Goal: Information Seeking & Learning: Find contact information

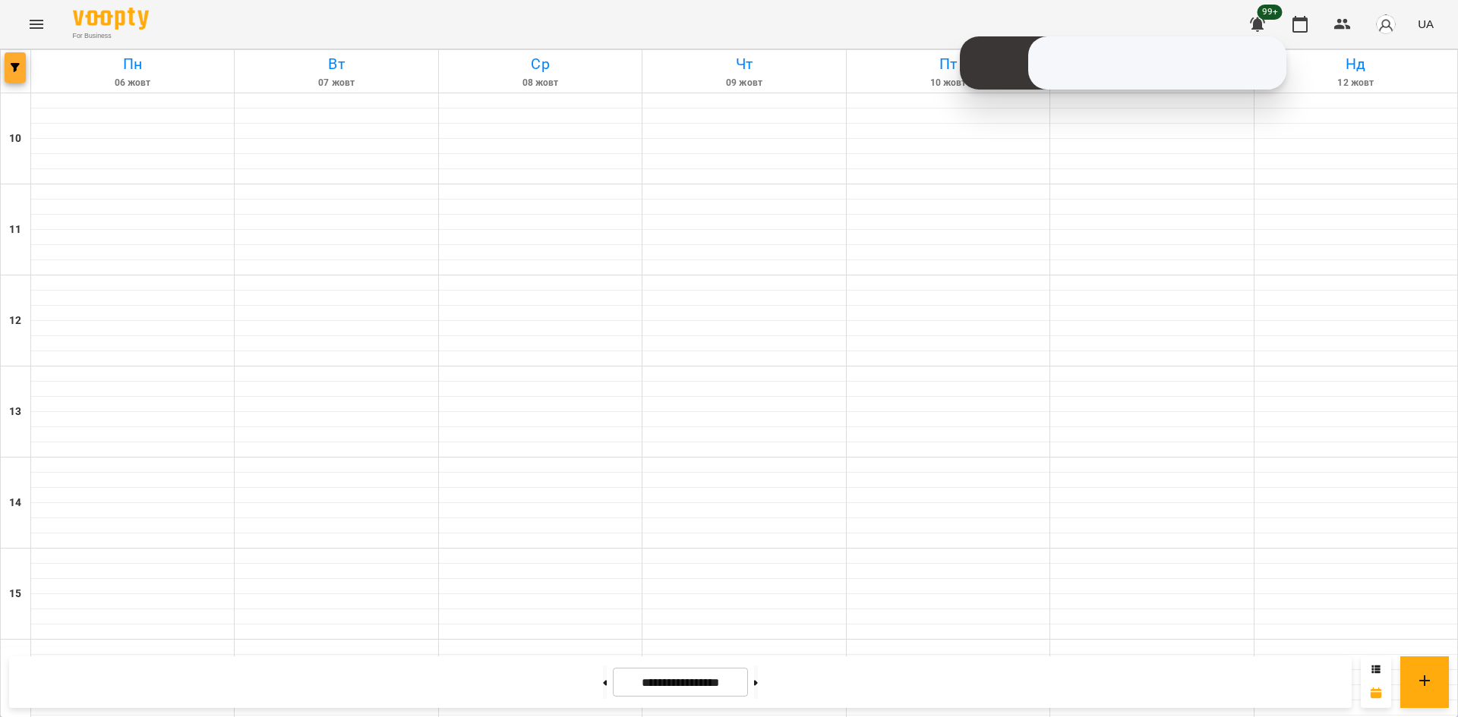
scroll to position [607, 0]
click at [14, 63] on icon "button" at bounding box center [15, 67] width 9 height 9
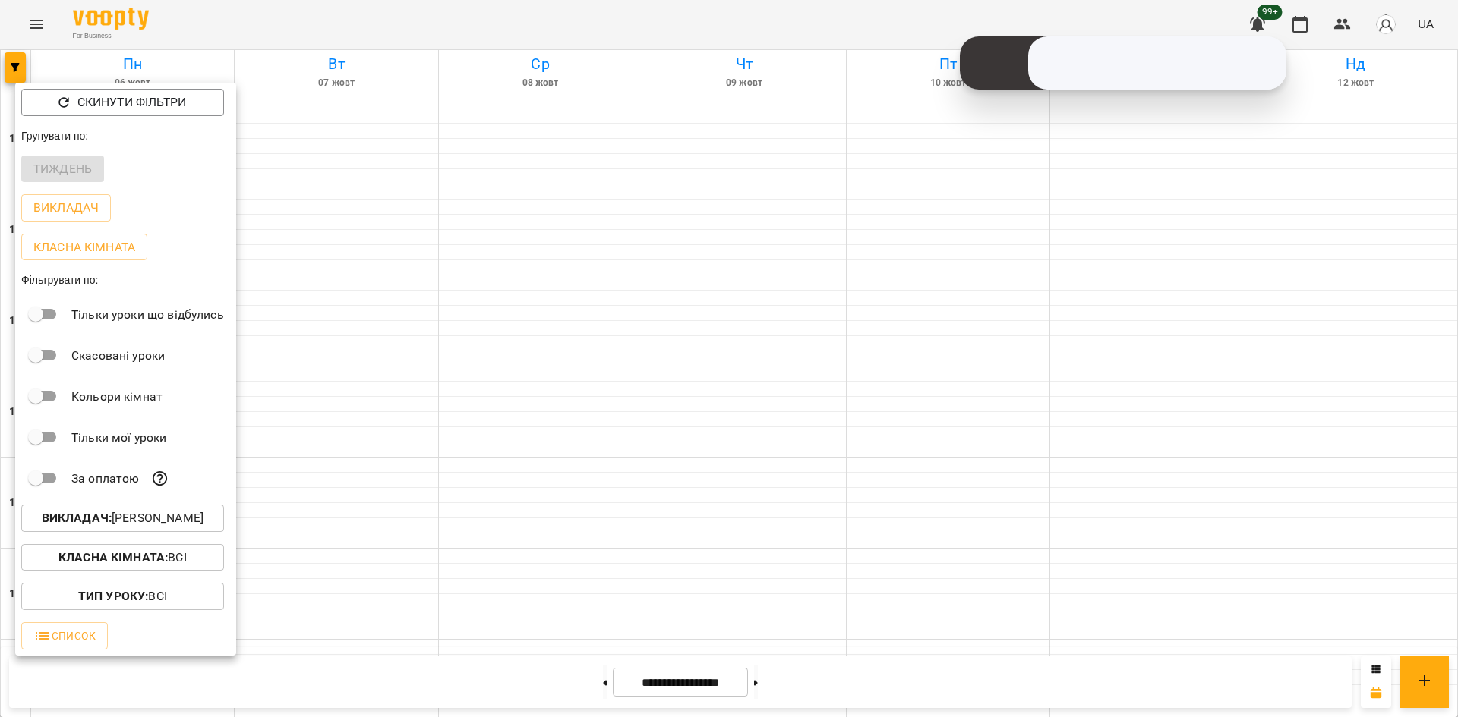
click at [209, 565] on span "Класна кімната : Всі" at bounding box center [122, 558] width 178 height 18
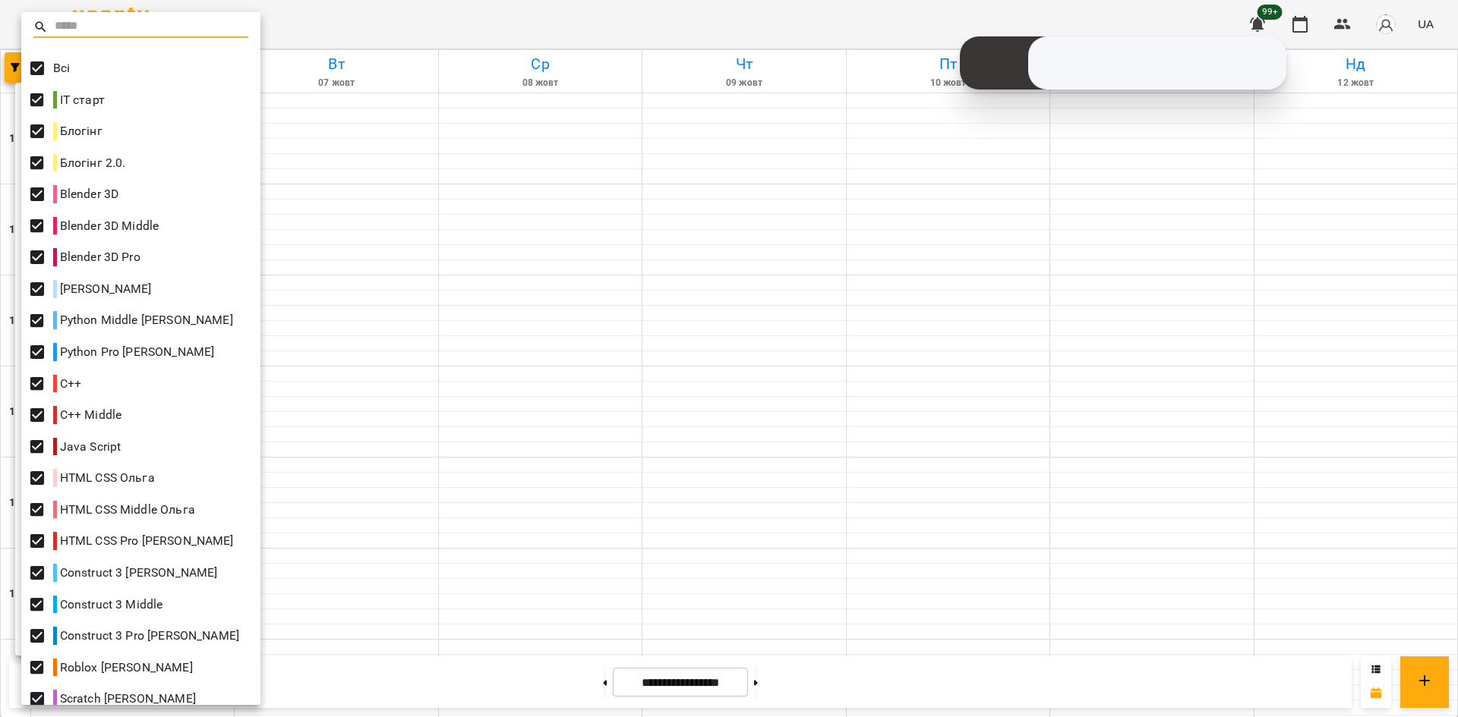
click at [380, 430] on div at bounding box center [729, 358] width 1458 height 717
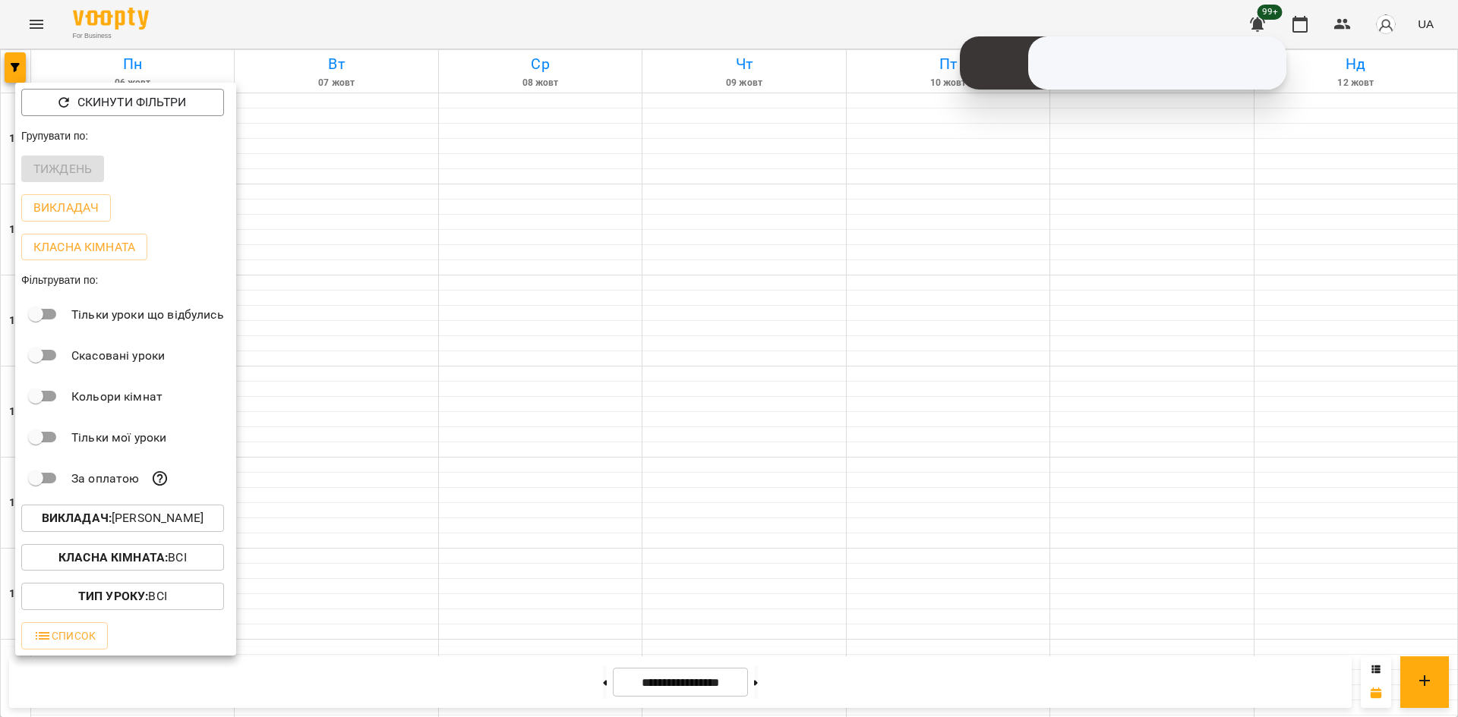
click at [194, 519] on p "Викладач : [PERSON_NAME]" at bounding box center [123, 518] width 162 height 18
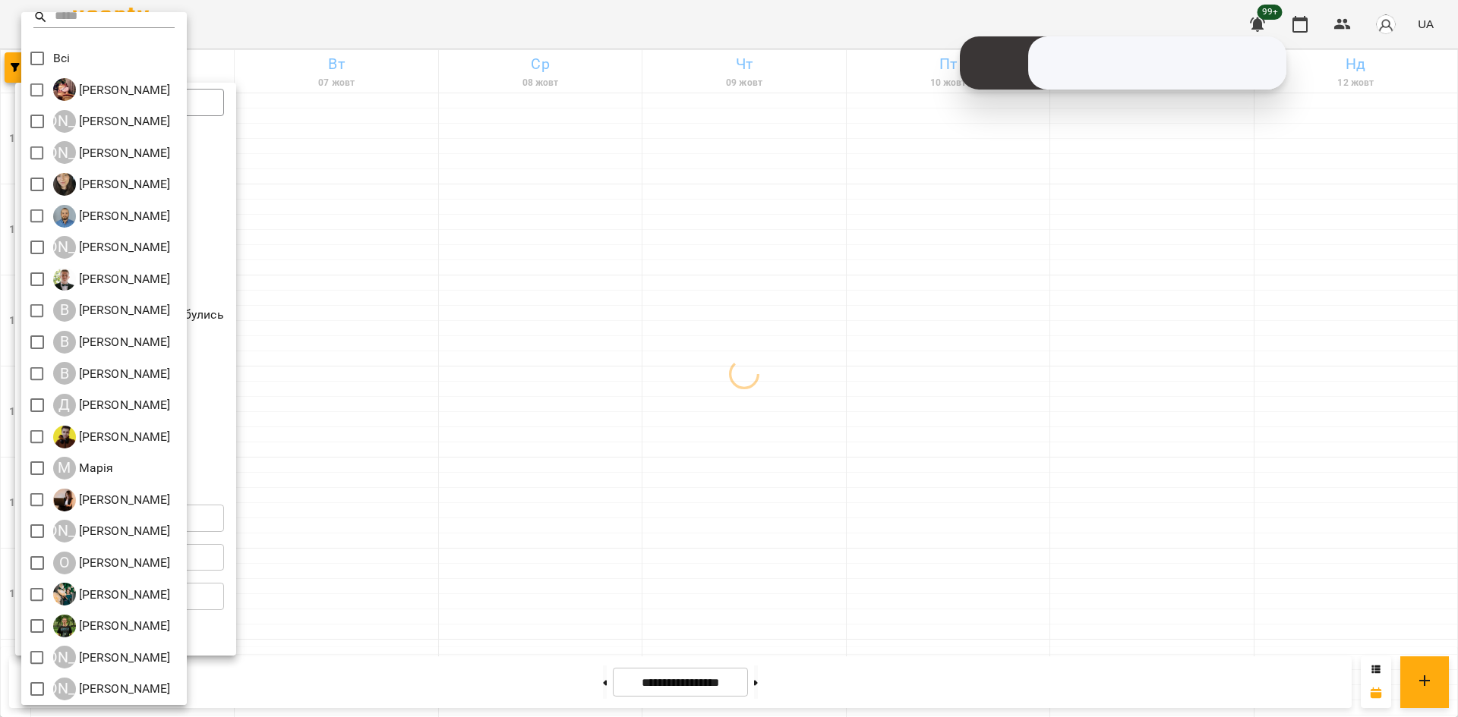
scroll to position [13, 0]
click at [589, 617] on div at bounding box center [729, 358] width 1458 height 717
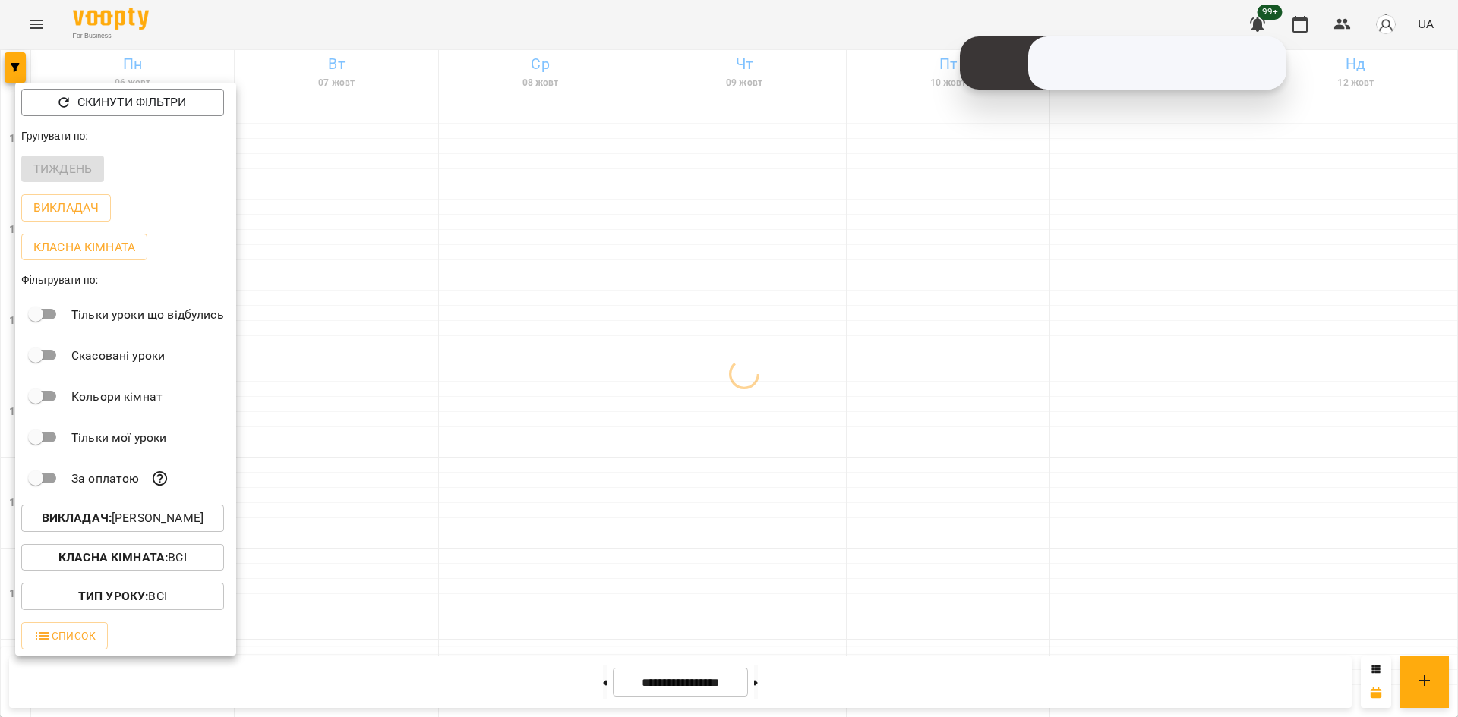
click at [410, 506] on div "Всі [PERSON_NAME] А [PERSON_NAME] А [PERSON_NAME] [PERSON_NAME] [PERSON_NAME] А…" at bounding box center [729, 358] width 1458 height 717
click at [412, 457] on div at bounding box center [729, 358] width 1458 height 717
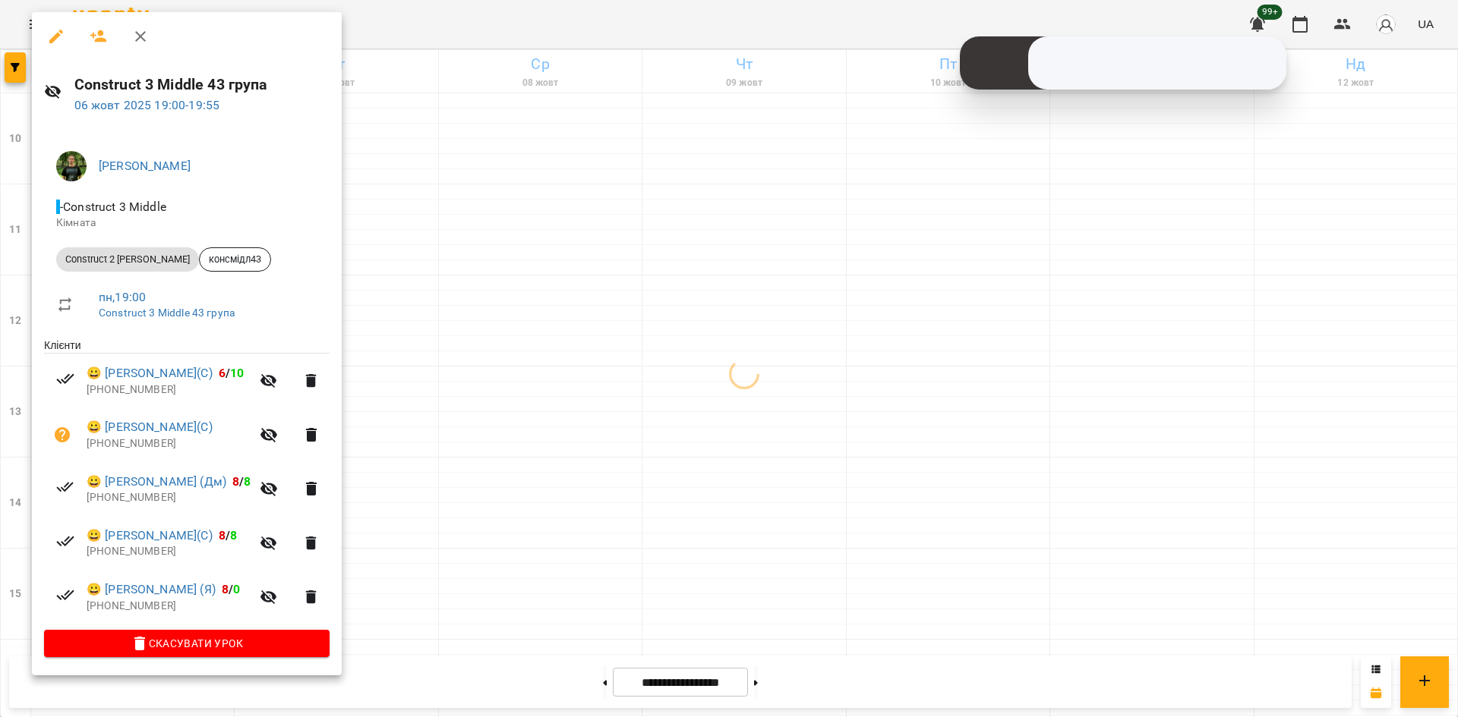
drag, startPoint x: 478, startPoint y: 526, endPoint x: 405, endPoint y: 433, distance: 118.0
click at [478, 525] on div at bounding box center [729, 358] width 1458 height 717
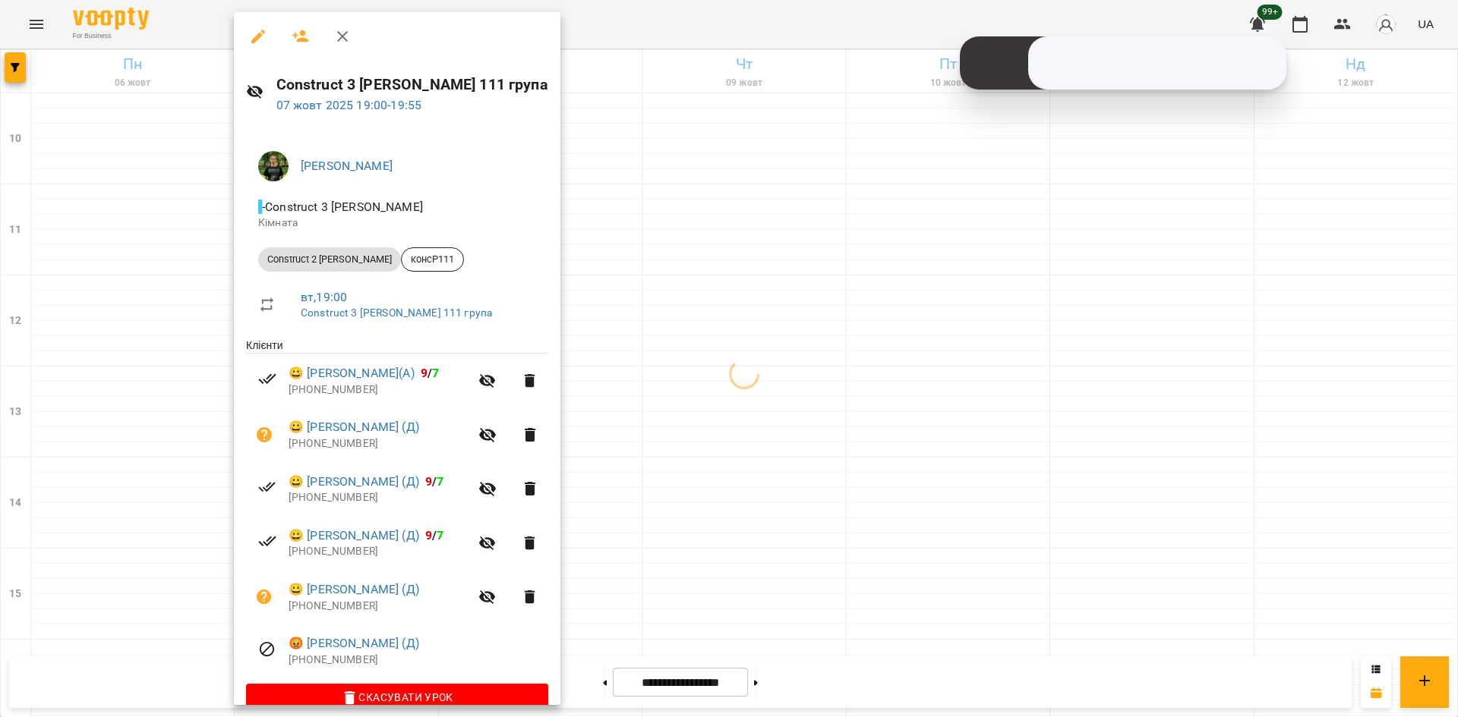
click at [655, 517] on div at bounding box center [729, 358] width 1458 height 717
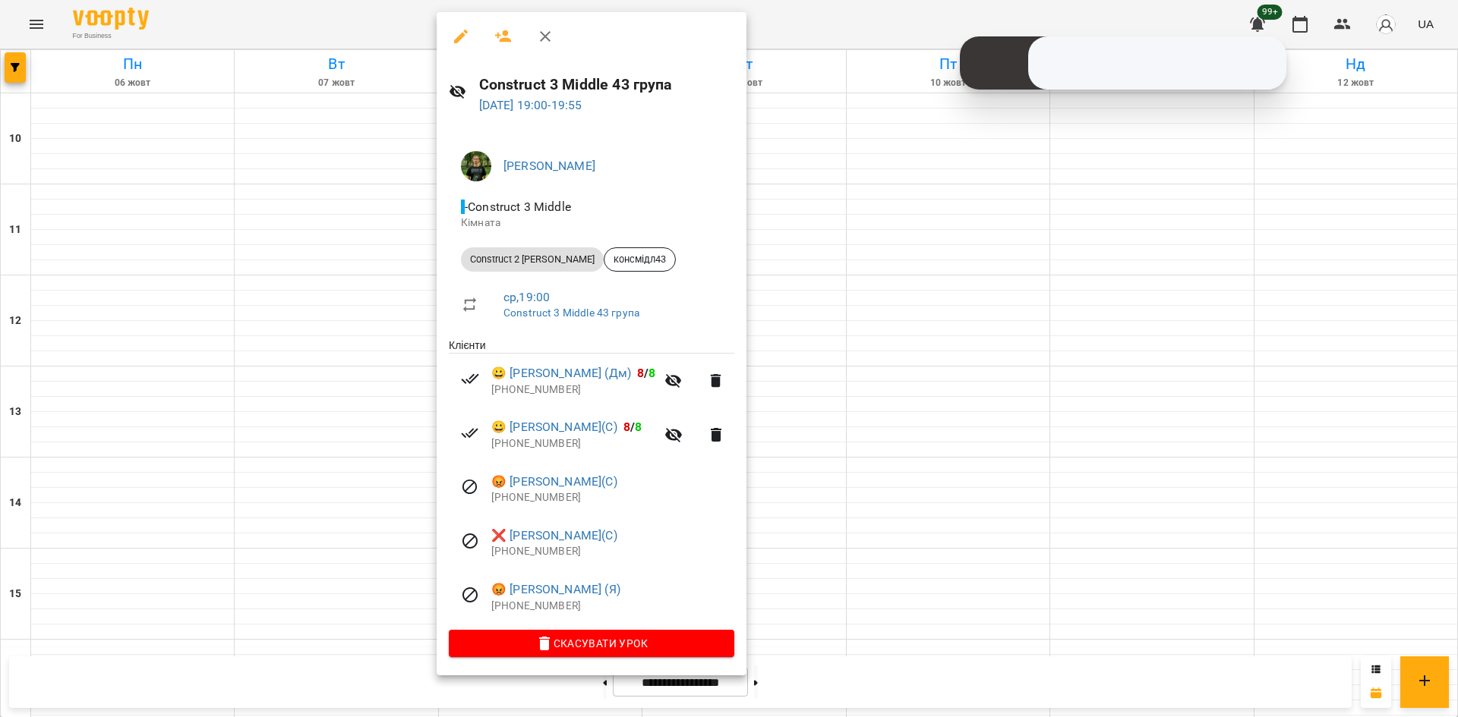
drag, startPoint x: 818, startPoint y: 528, endPoint x: 825, endPoint y: 475, distance: 52.8
click at [818, 527] on div at bounding box center [729, 358] width 1458 height 717
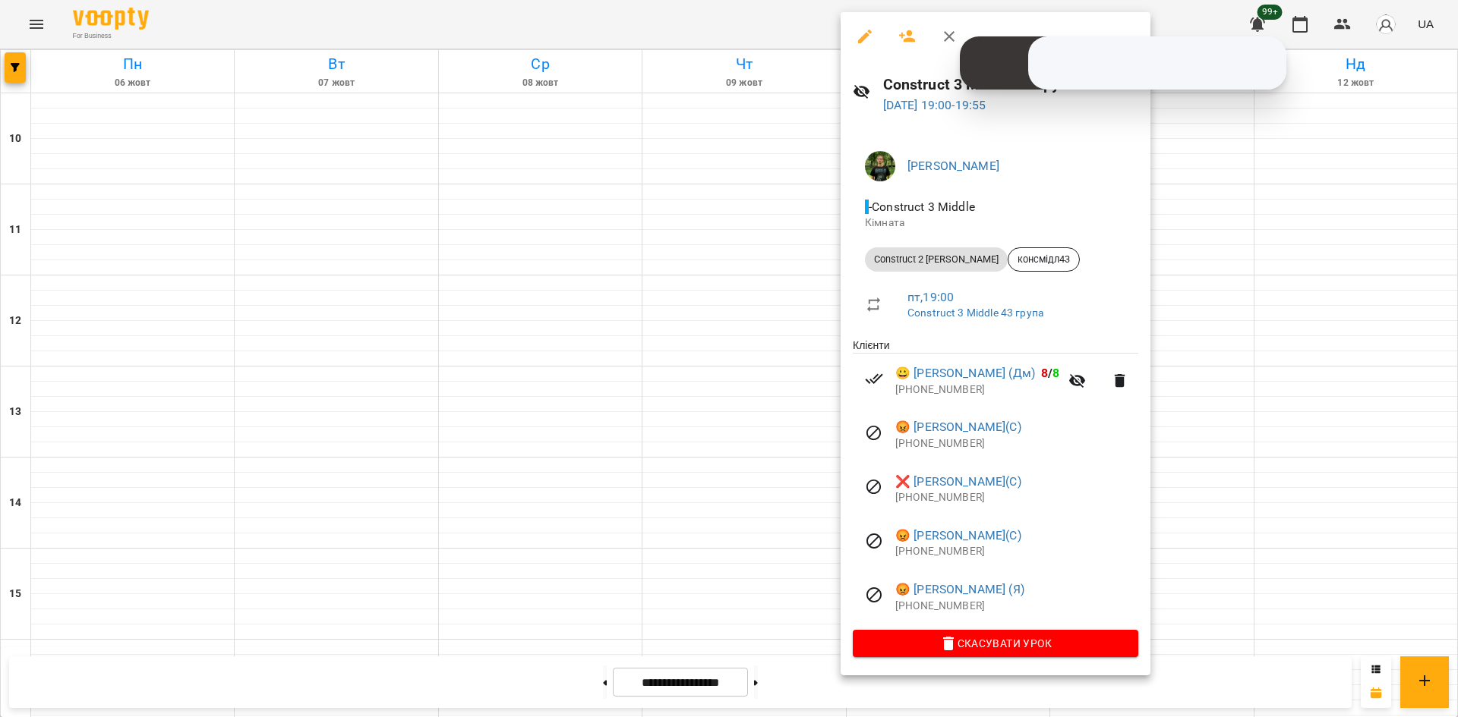
click at [745, 491] on div at bounding box center [729, 358] width 1458 height 717
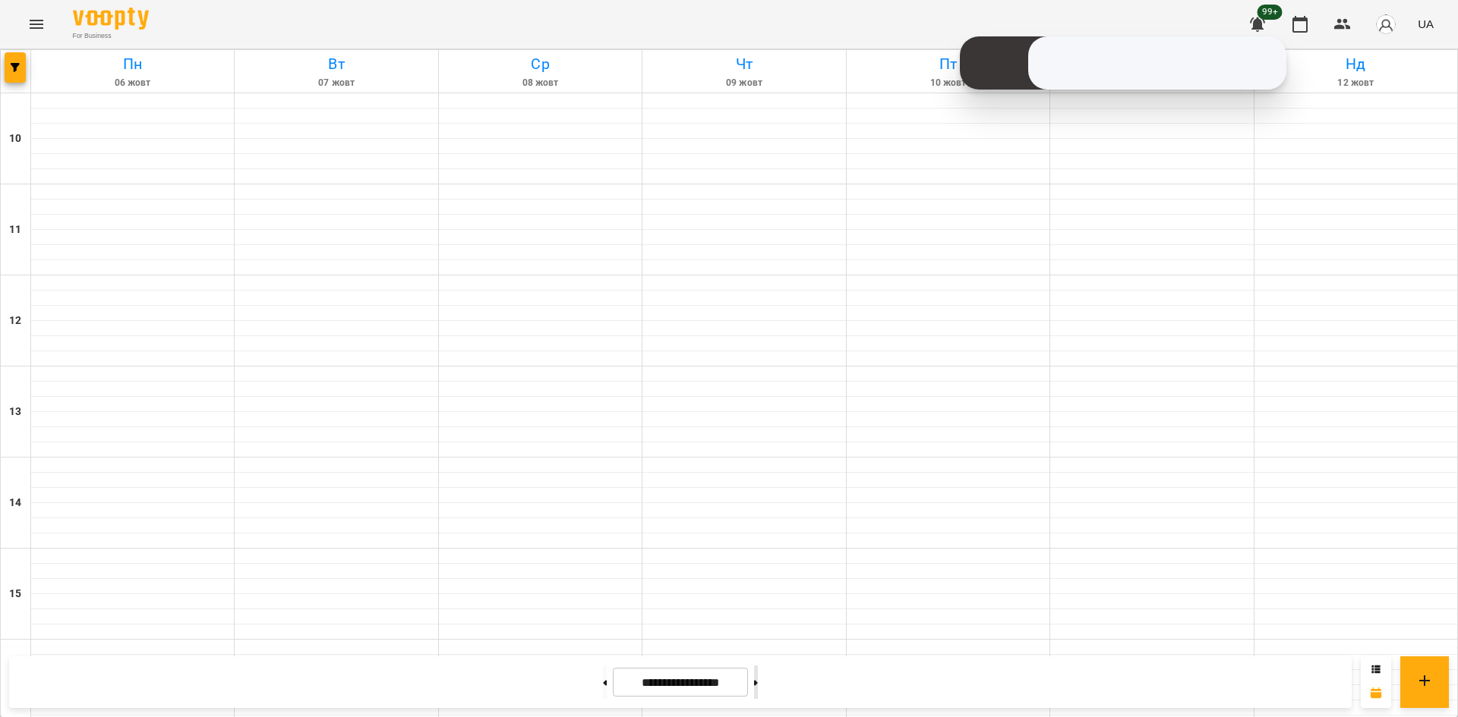
click at [758, 681] on button at bounding box center [756, 682] width 4 height 33
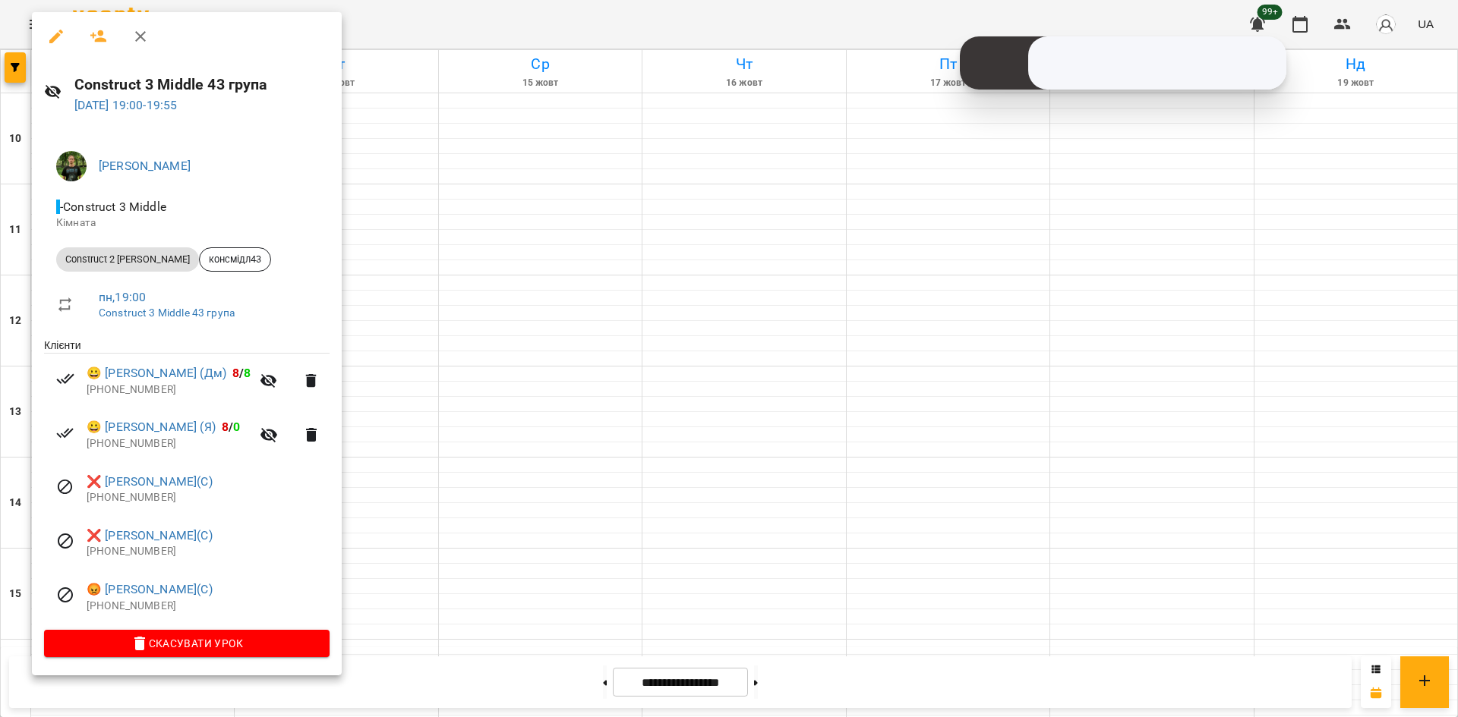
click at [545, 459] on div at bounding box center [729, 358] width 1458 height 717
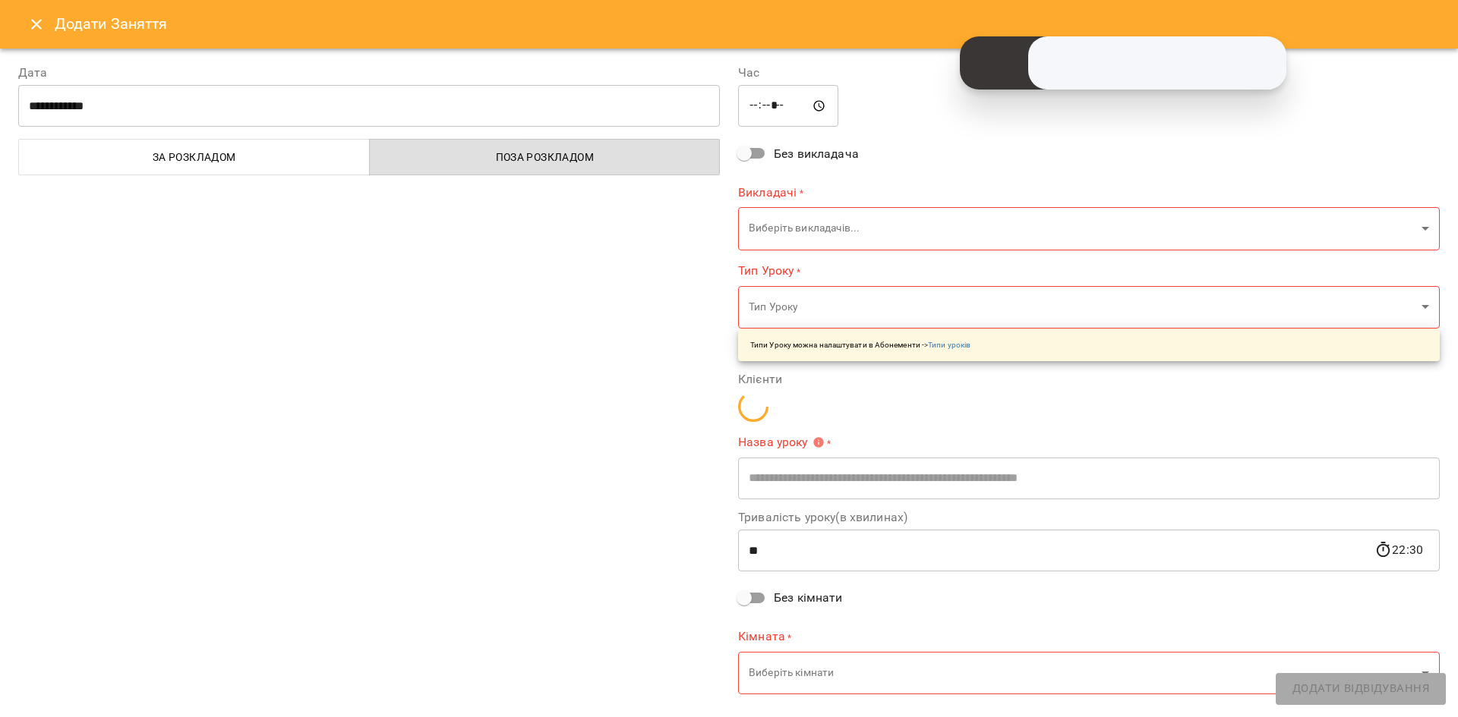
type input "**********"
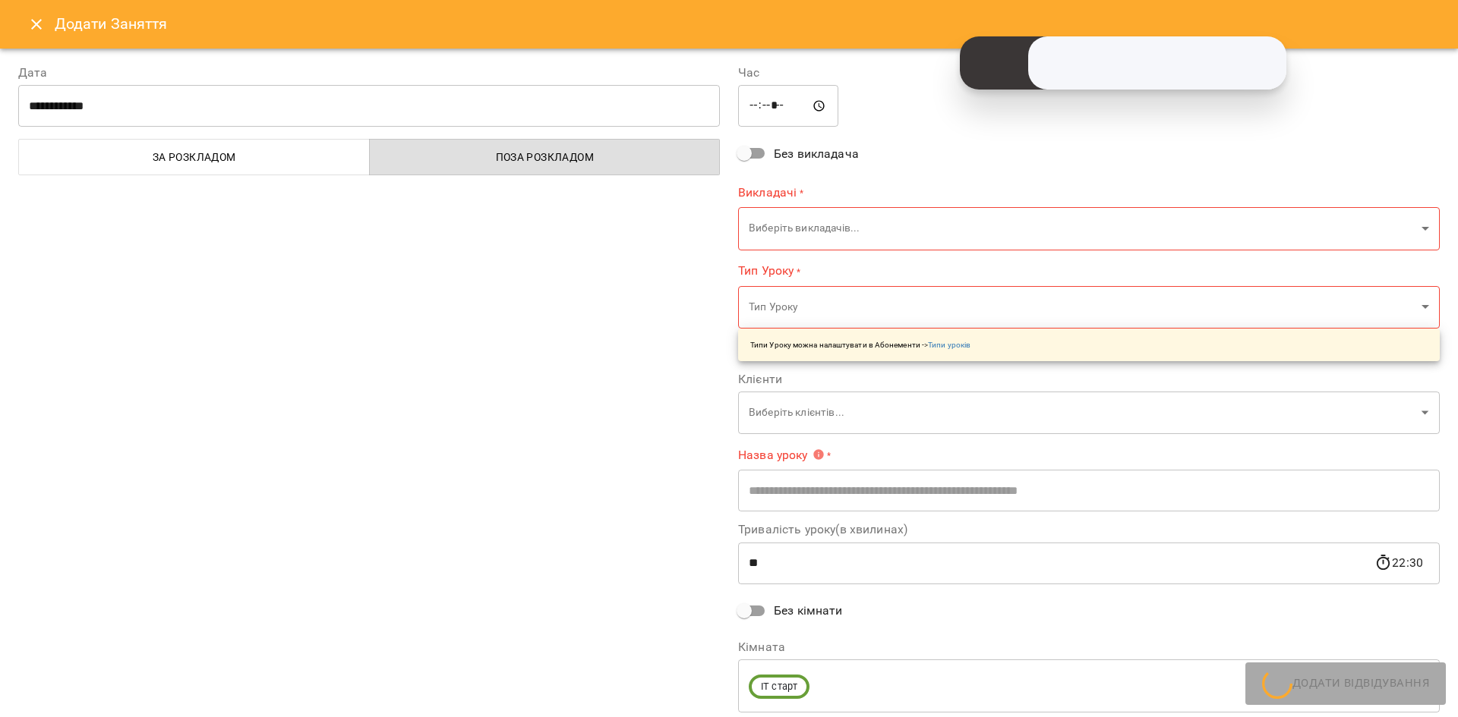
click at [39, 21] on icon "Close" at bounding box center [36, 24] width 11 height 11
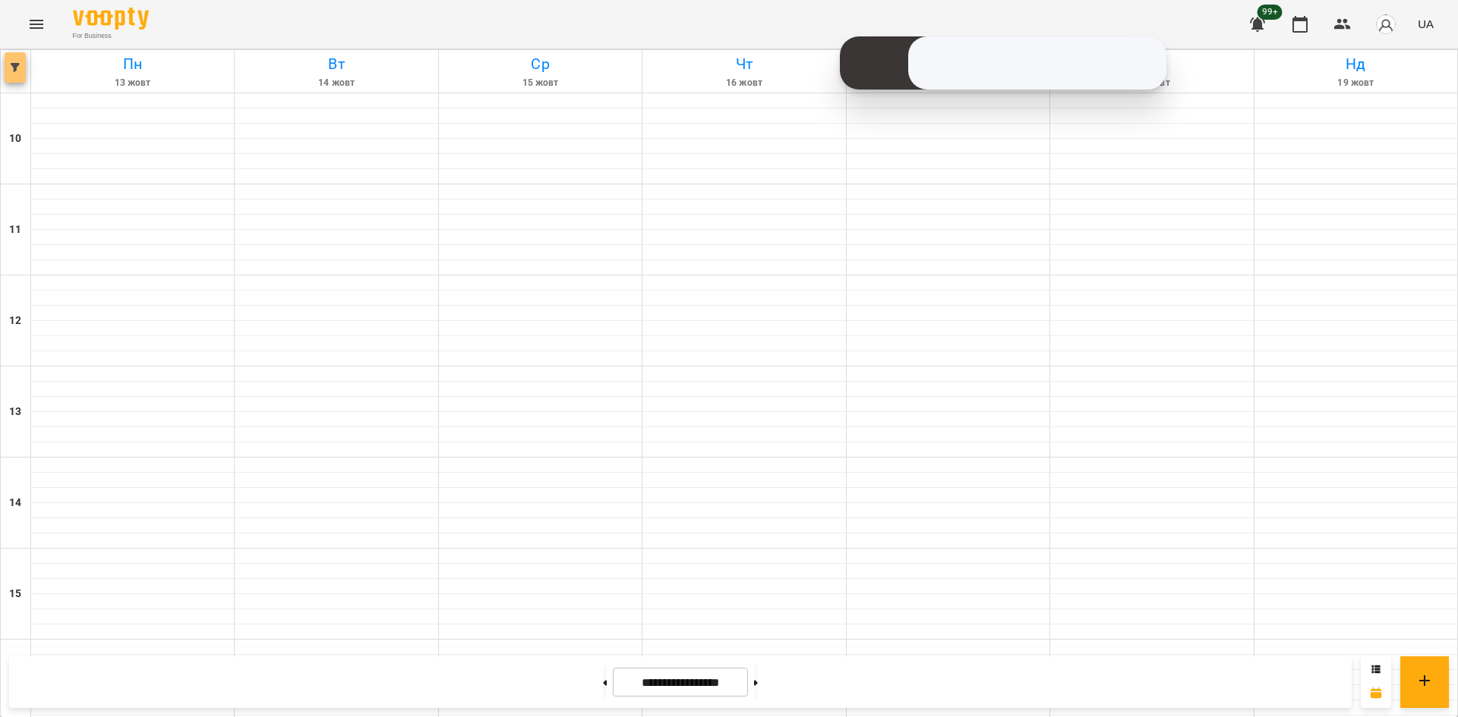
click at [7, 65] on span "button" at bounding box center [15, 67] width 21 height 9
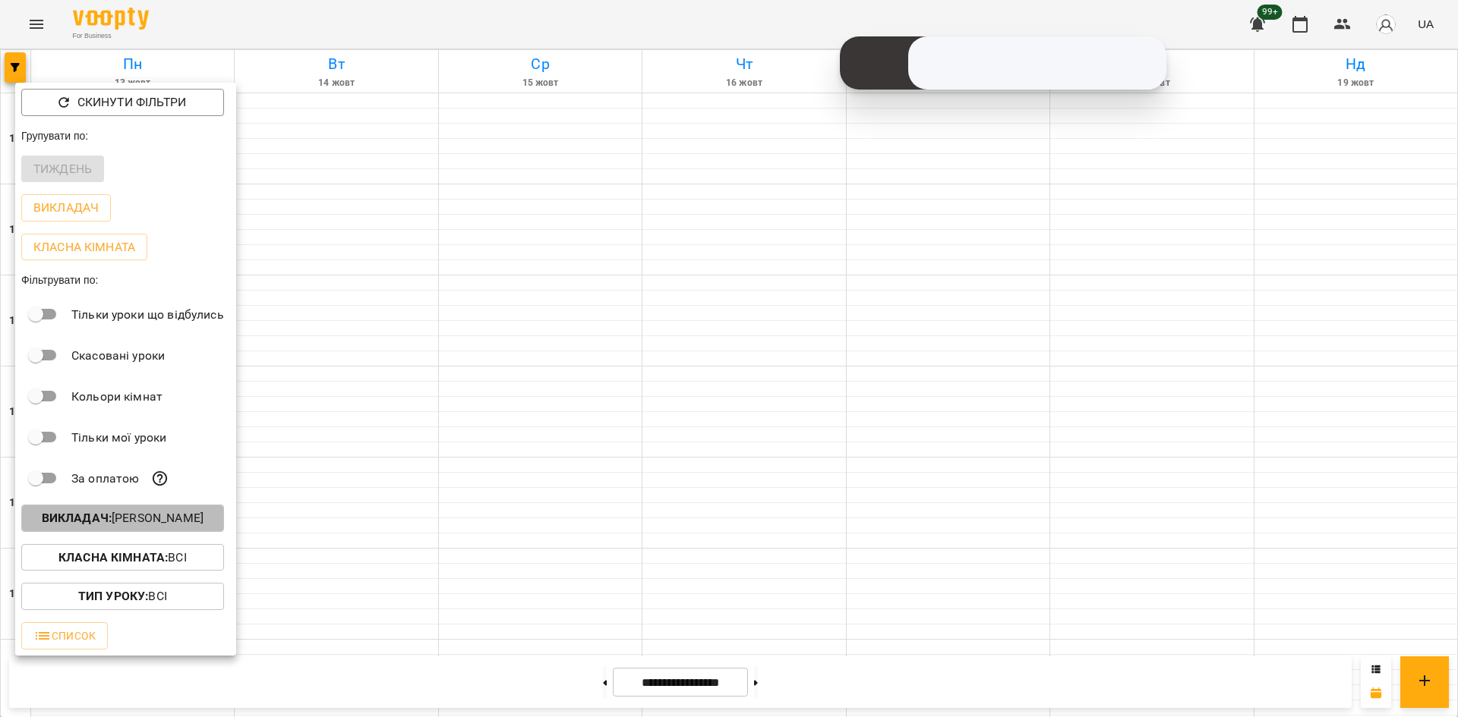
click at [162, 517] on p "Викладач : [PERSON_NAME]" at bounding box center [123, 518] width 162 height 18
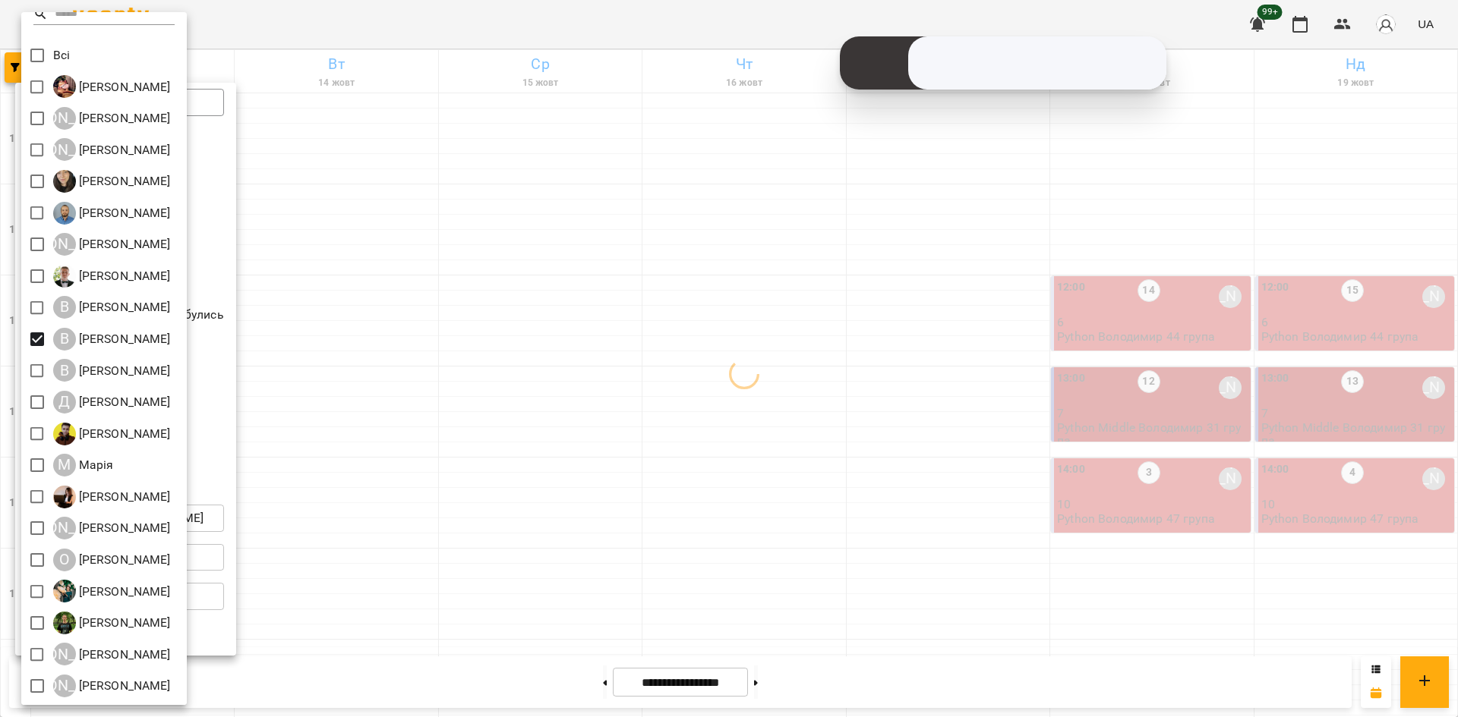
click at [526, 612] on div at bounding box center [729, 358] width 1458 height 717
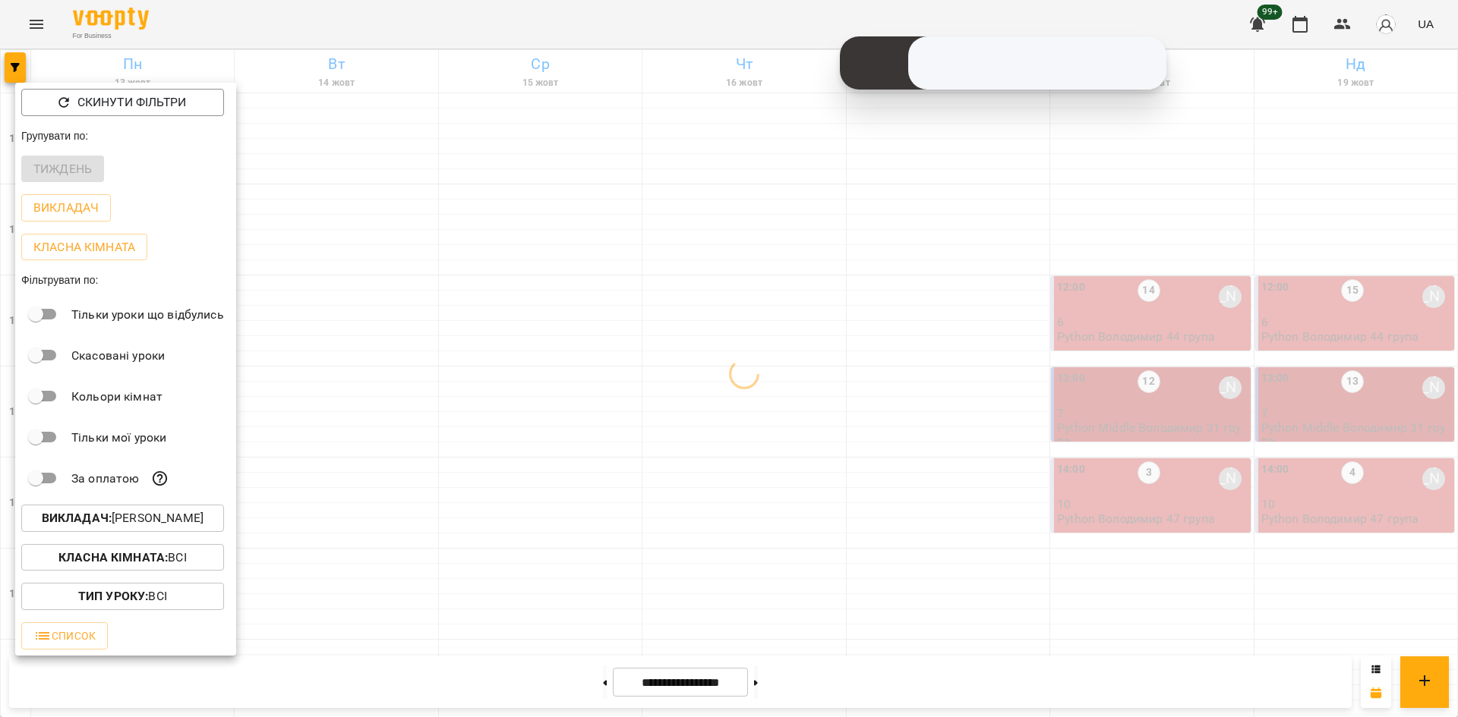
click at [569, 626] on div at bounding box center [729, 358] width 1458 height 717
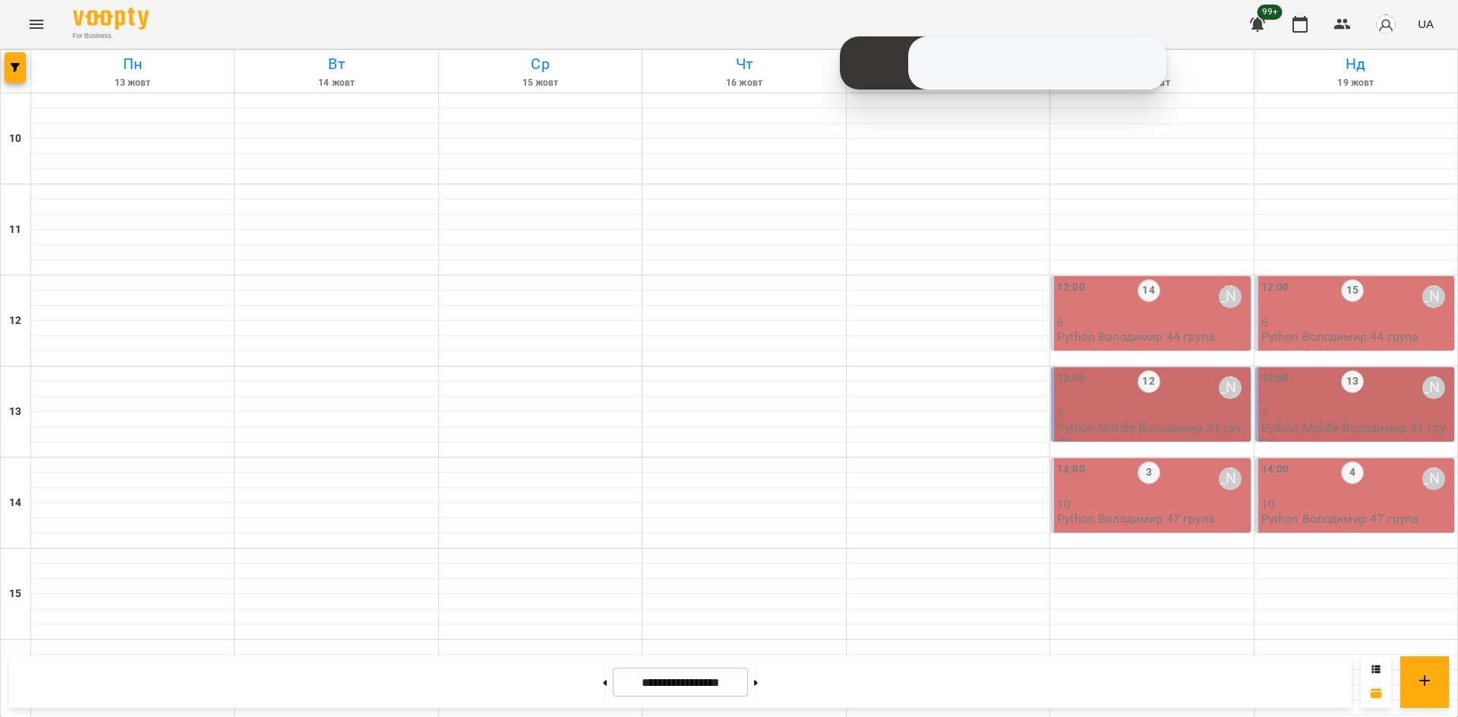
scroll to position [531, 0]
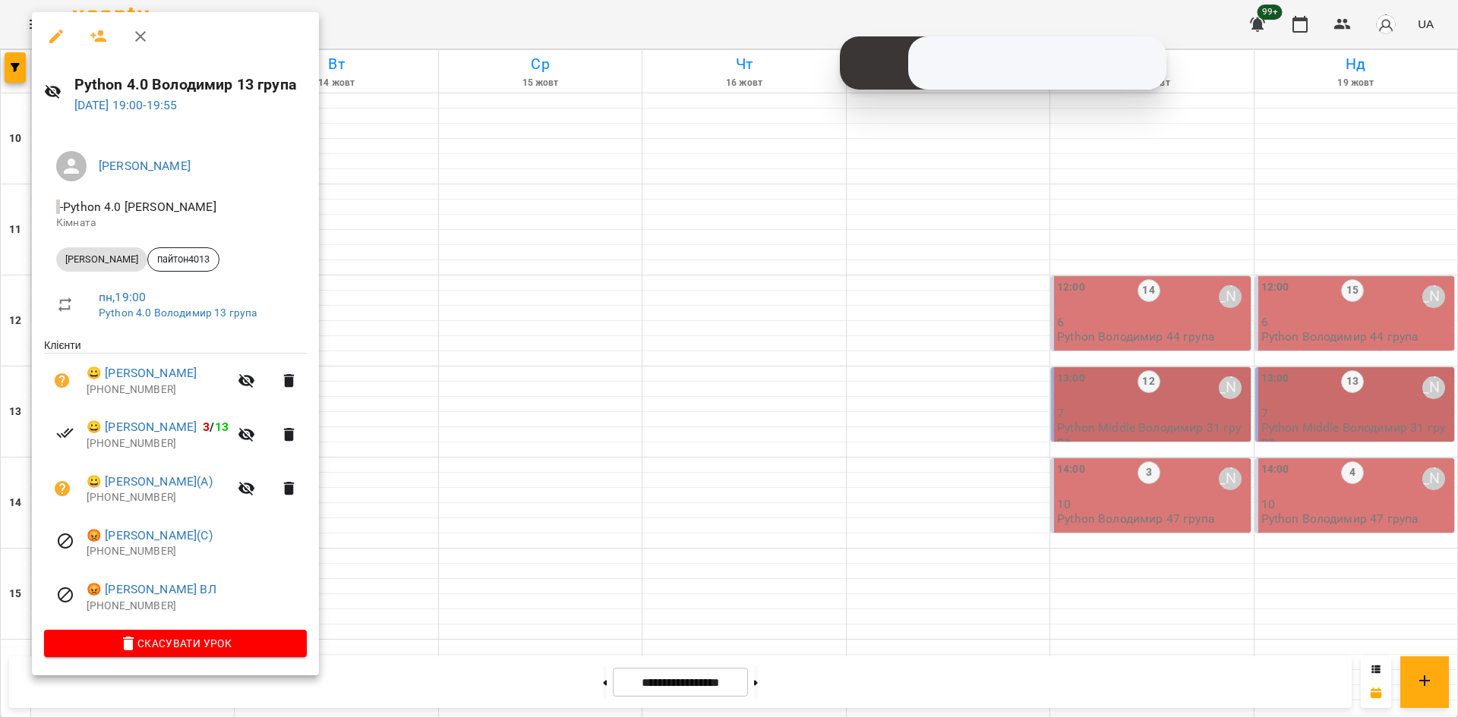
click at [551, 241] on div at bounding box center [729, 358] width 1458 height 717
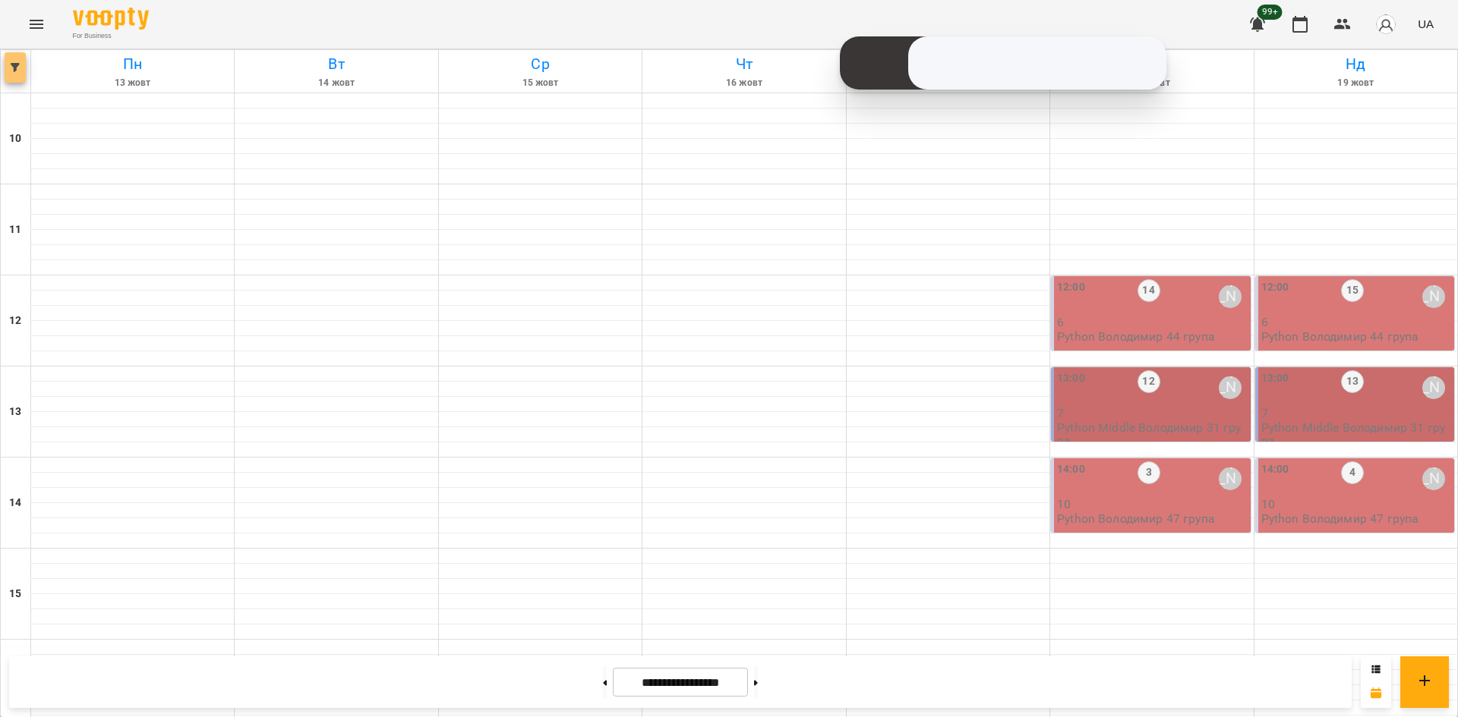
click at [10, 67] on span "button" at bounding box center [15, 67] width 21 height 9
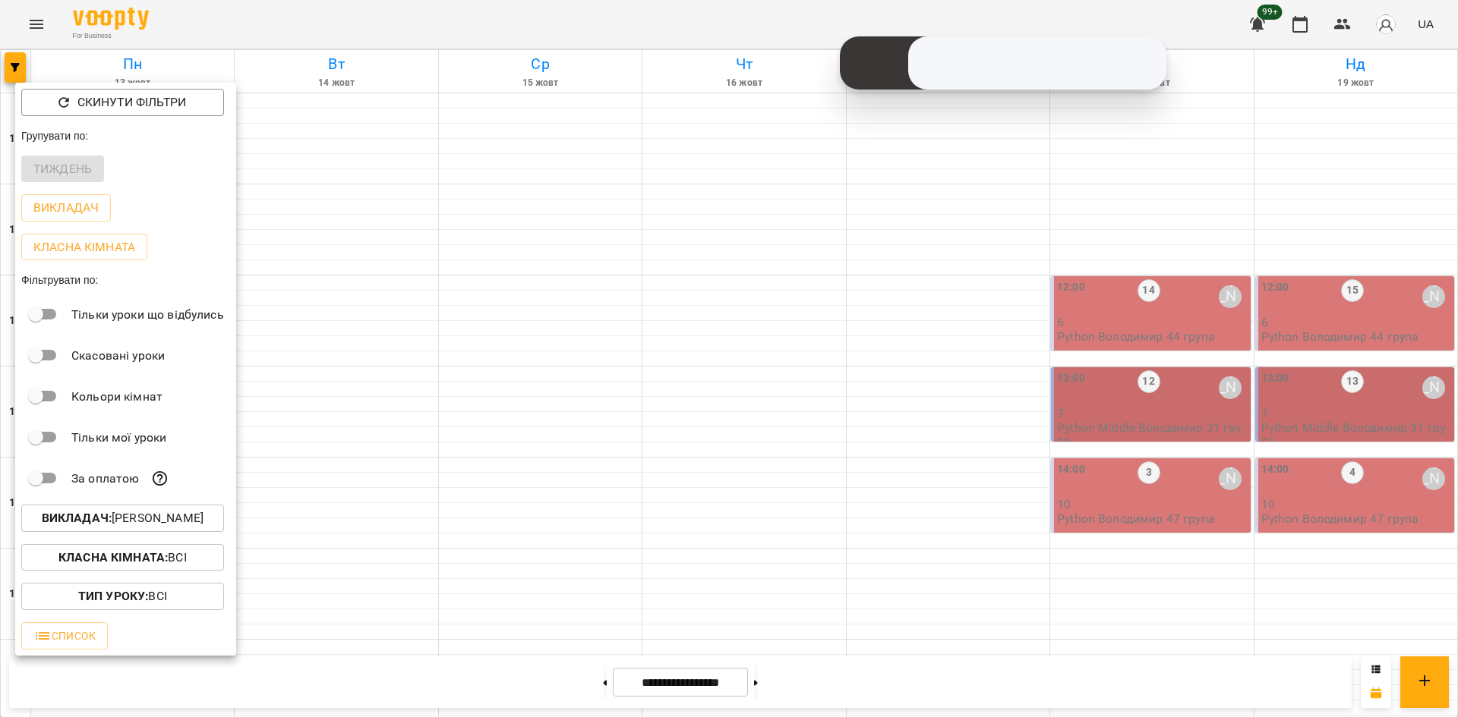
click at [169, 515] on p "Викладач : [PERSON_NAME]" at bounding box center [123, 518] width 162 height 18
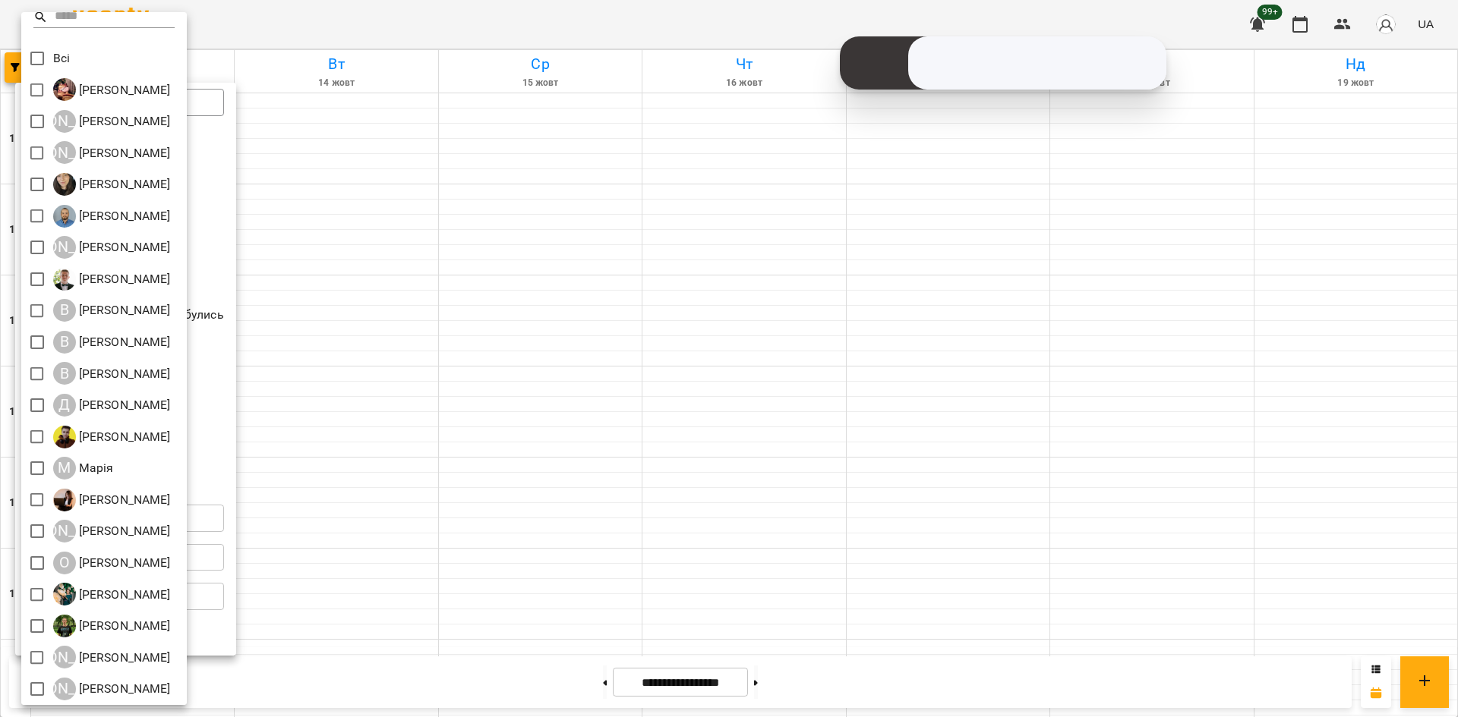
scroll to position [13, 0]
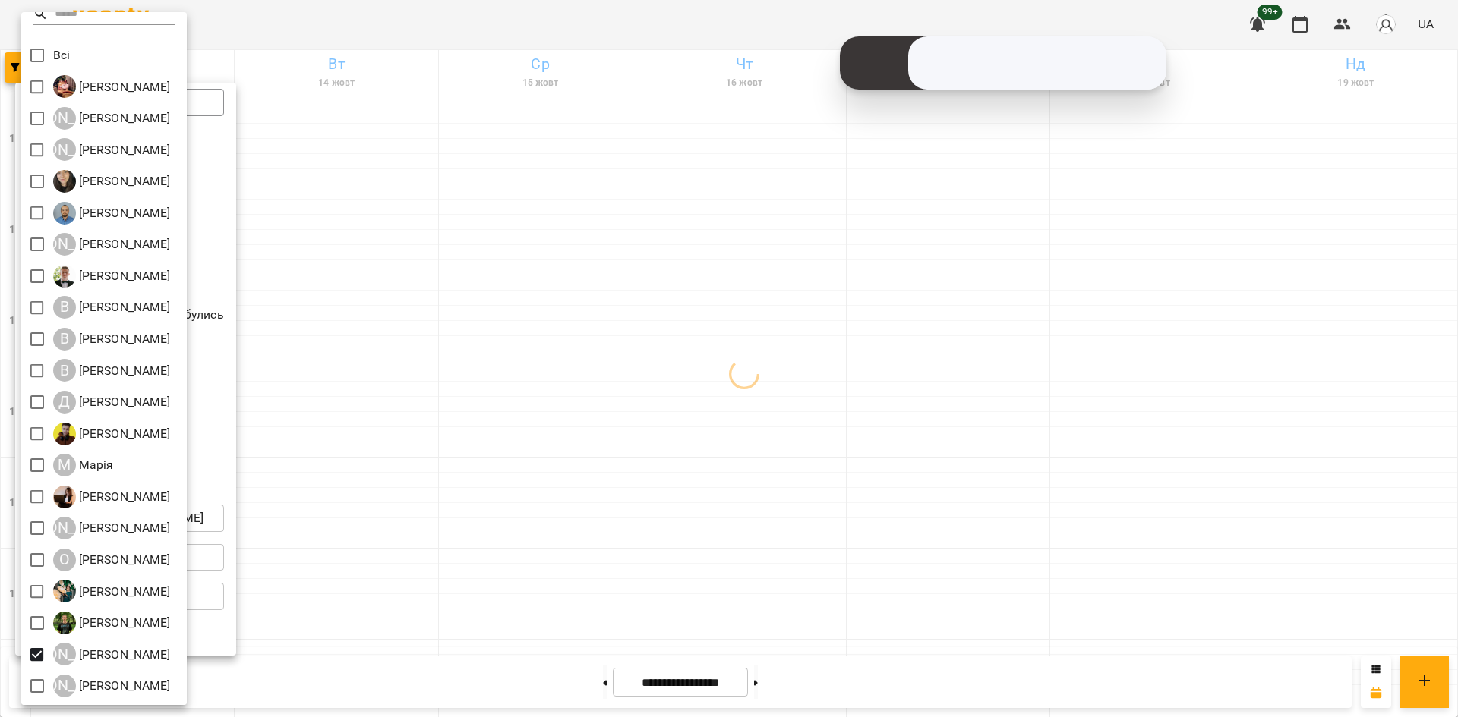
click at [680, 529] on div at bounding box center [729, 358] width 1458 height 717
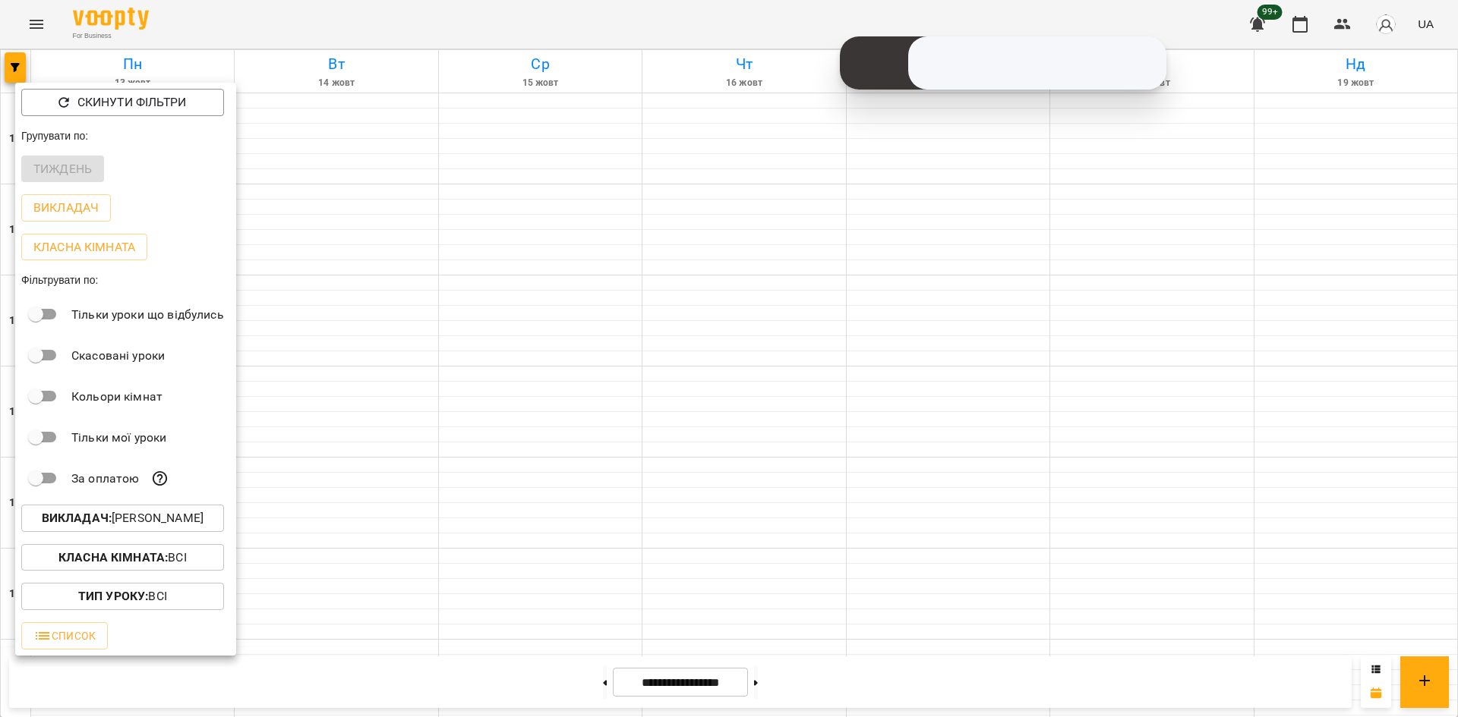
drag, startPoint x: 796, startPoint y: 518, endPoint x: 779, endPoint y: 516, distance: 16.9
click at [789, 518] on div at bounding box center [729, 358] width 1458 height 717
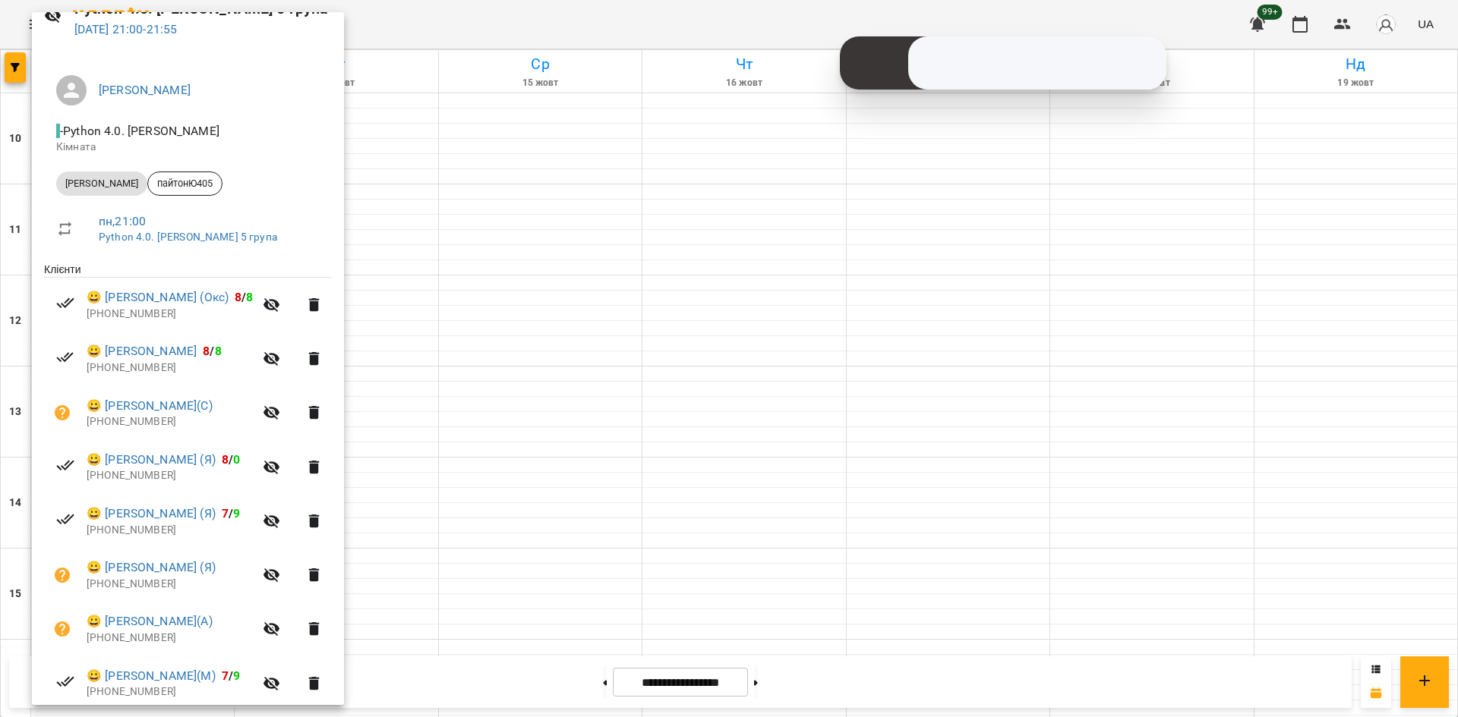
scroll to position [189, 0]
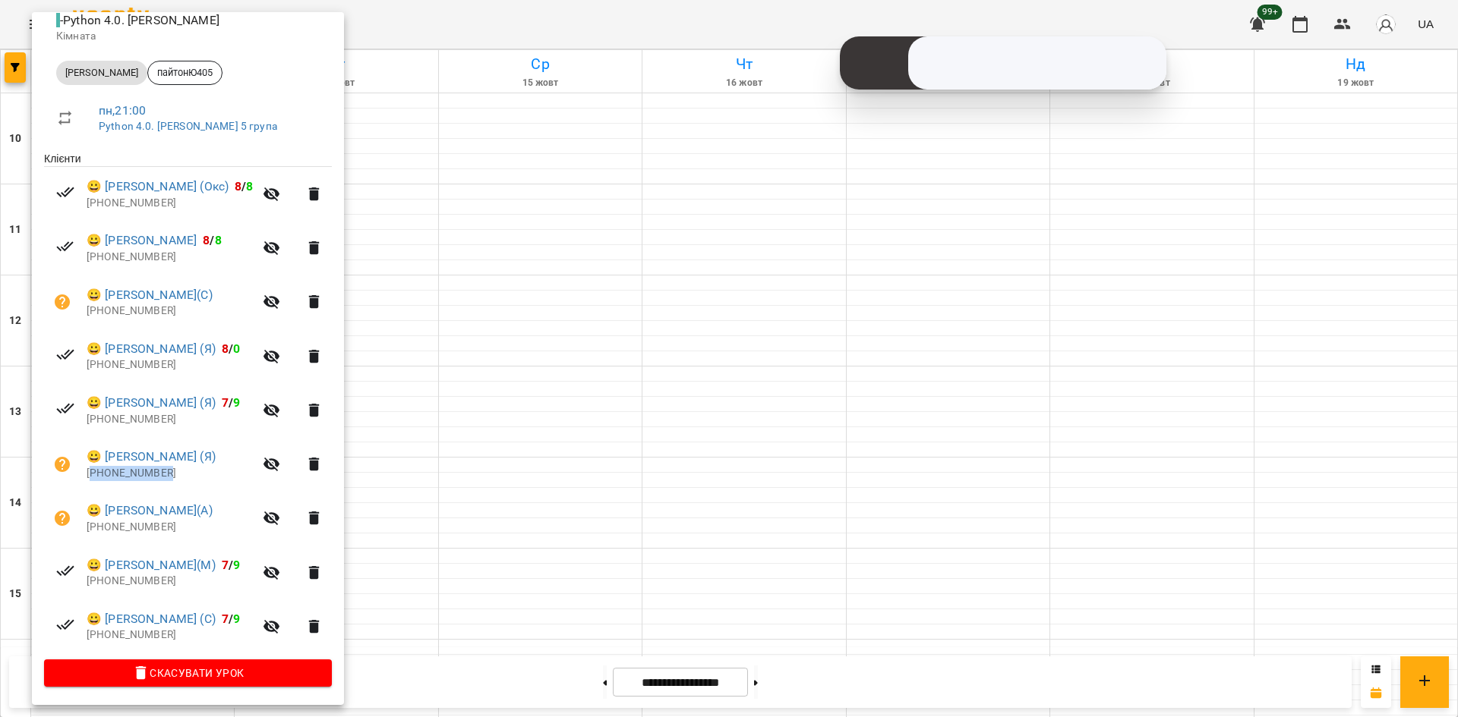
drag, startPoint x: 180, startPoint y: 471, endPoint x: 93, endPoint y: 478, distance: 87.5
click at [93, 478] on p "[PHONE_NUMBER]" at bounding box center [170, 473] width 167 height 15
copy p "380974051290"
click at [502, 342] on div at bounding box center [729, 358] width 1458 height 717
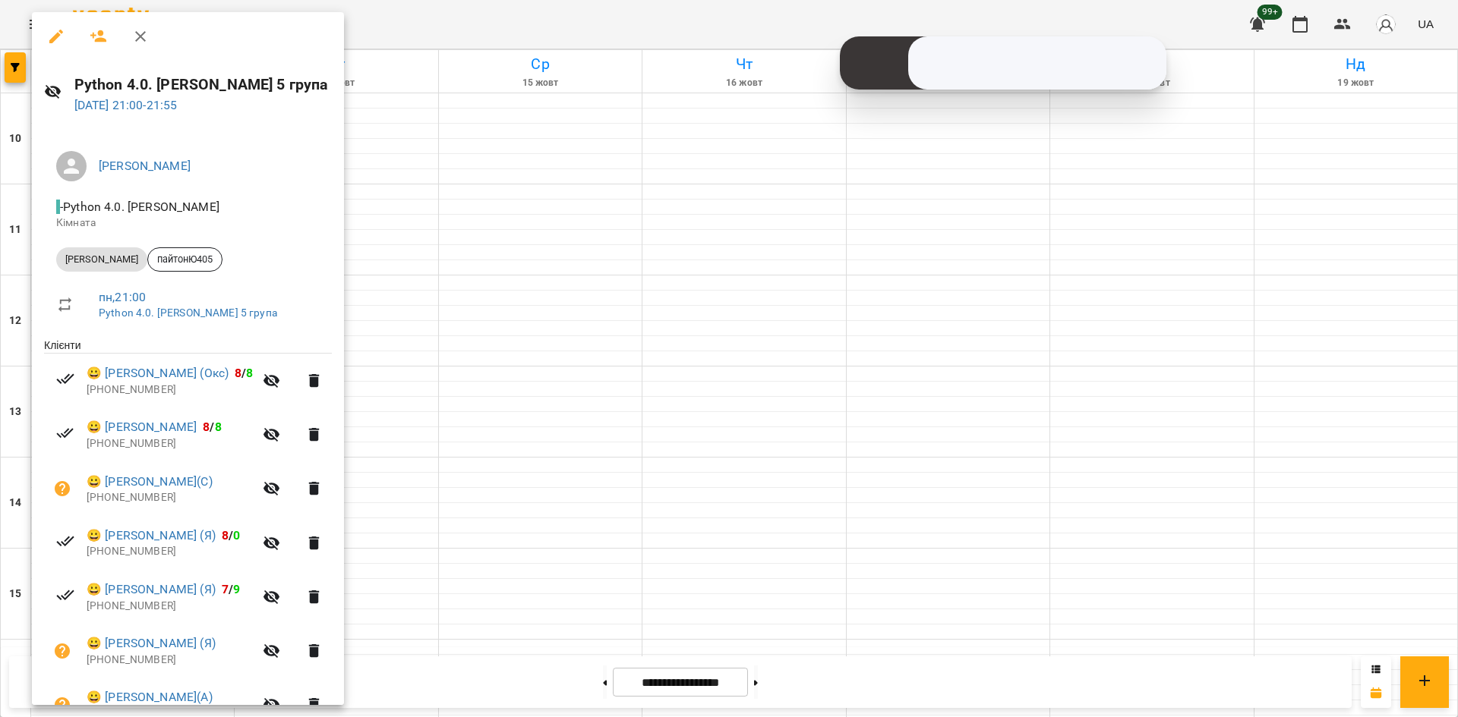
click at [695, 538] on div at bounding box center [729, 358] width 1458 height 717
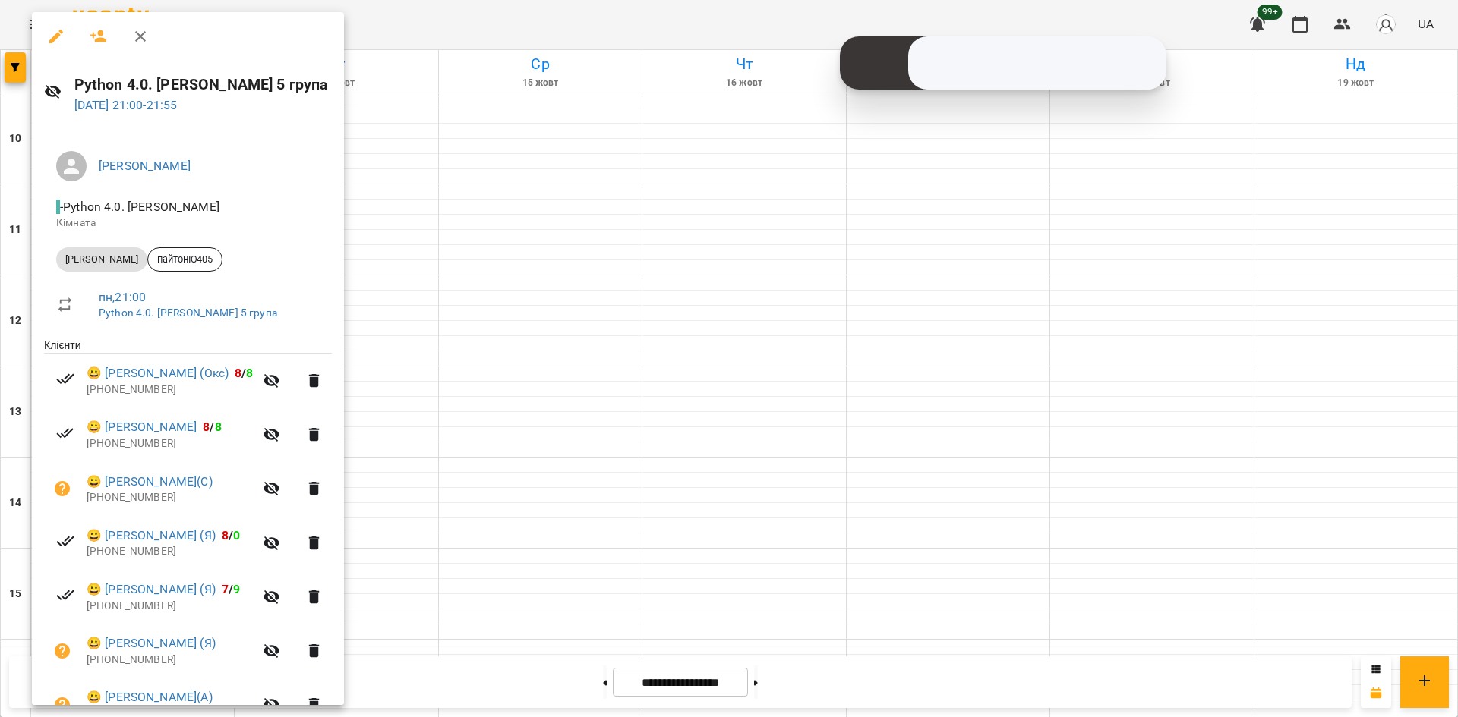
click at [555, 532] on div at bounding box center [729, 358] width 1458 height 717
